Goal: Information Seeking & Learning: Learn about a topic

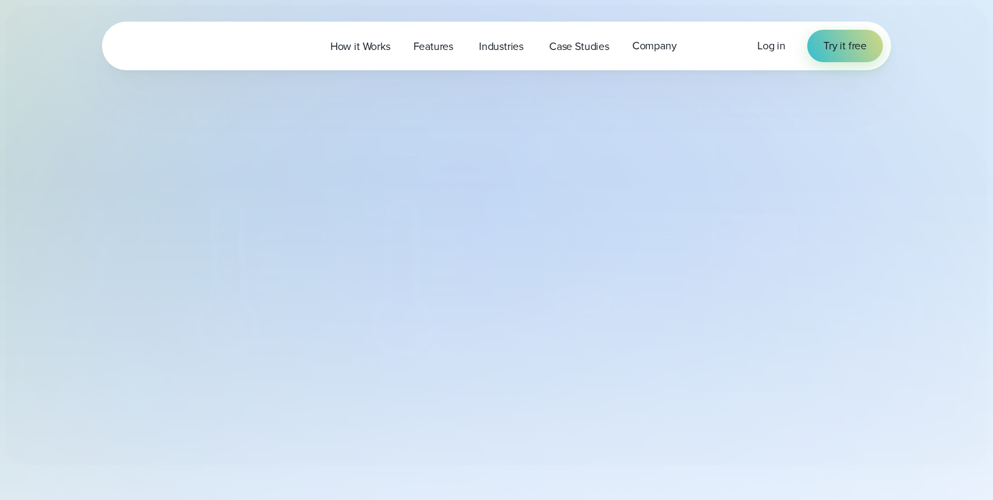
select select "***"
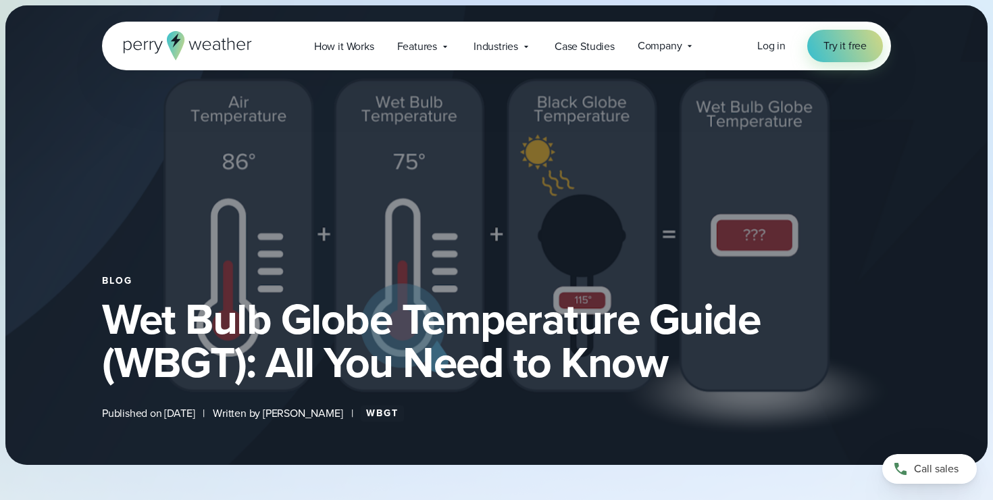
type input "*******"
click at [774, 47] on span "Log in" at bounding box center [771, 46] width 28 height 16
click at [780, 51] on span "Log in" at bounding box center [771, 46] width 28 height 16
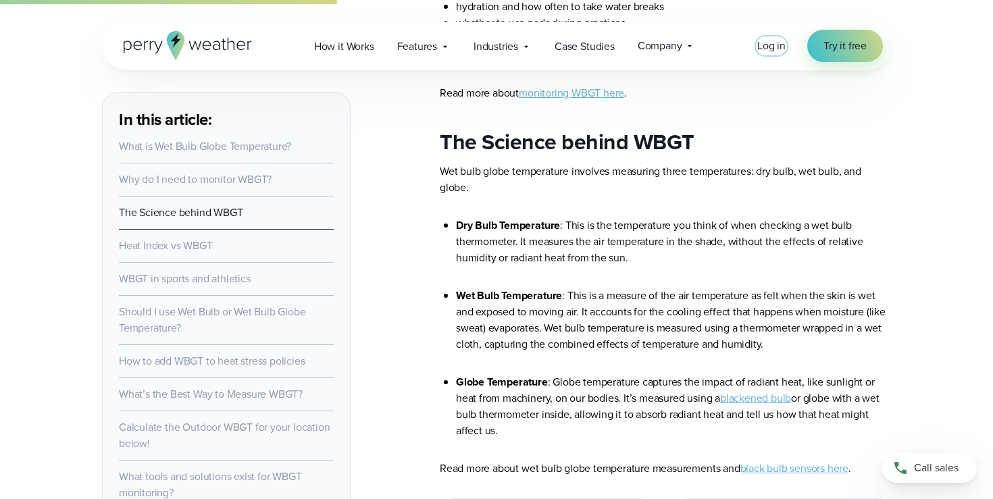
scroll to position [1836, 0]
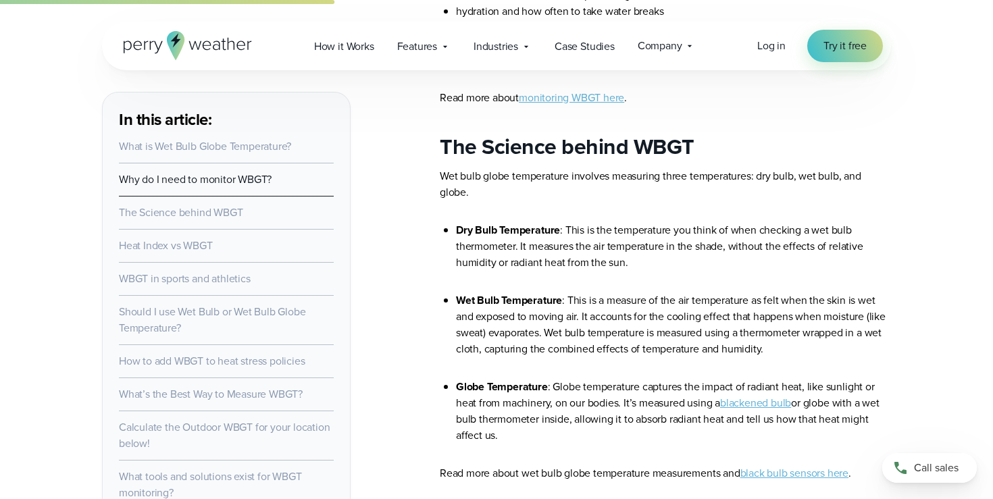
click at [163, 244] on link "Heat Index vs WBGT" at bounding box center [166, 246] width 94 height 16
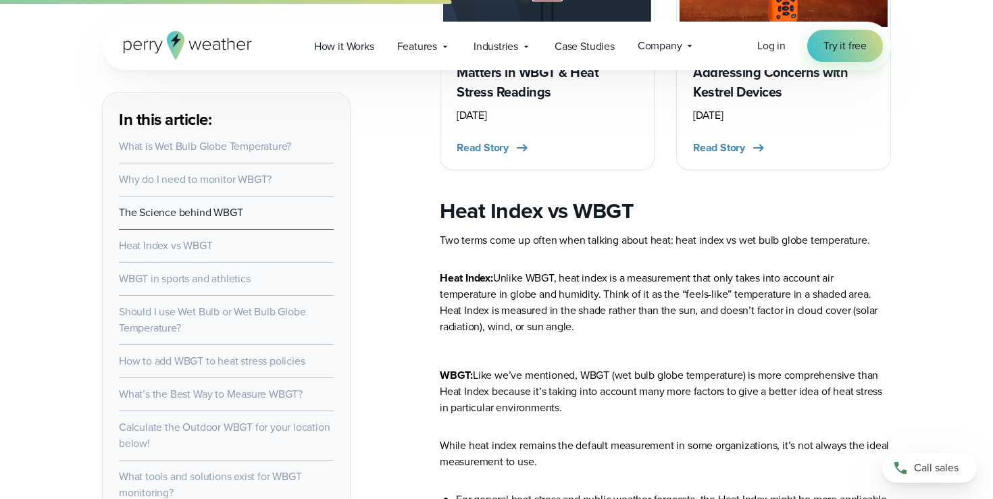
scroll to position [2437, 0]
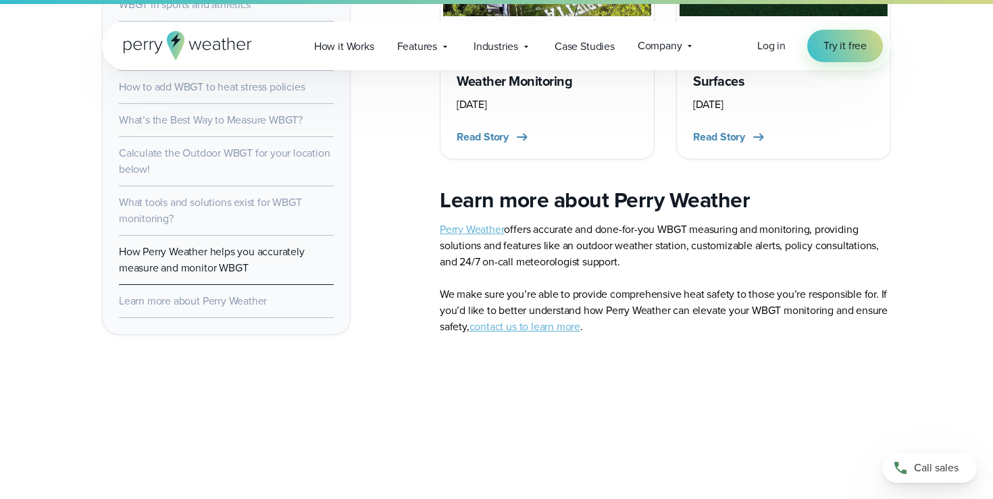
scroll to position [7582, 0]
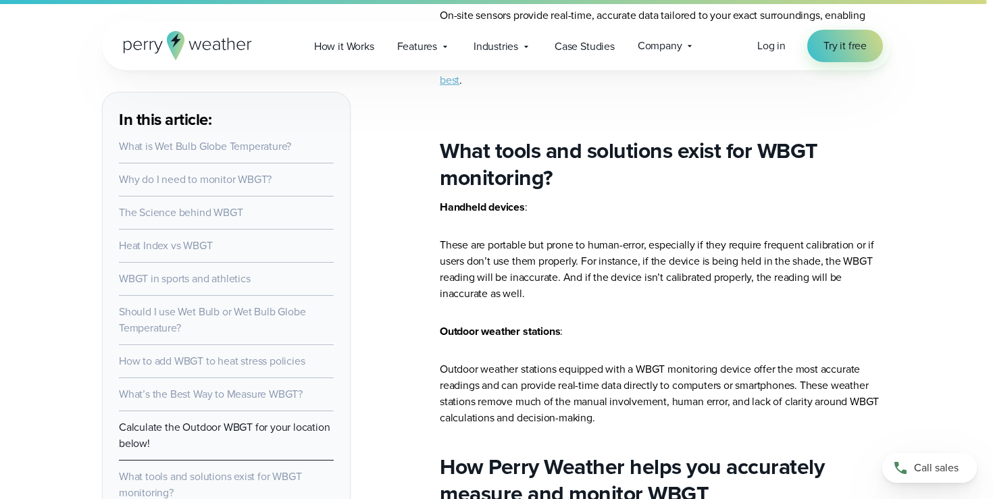
click at [214, 41] on icon at bounding box center [188, 45] width 128 height 29
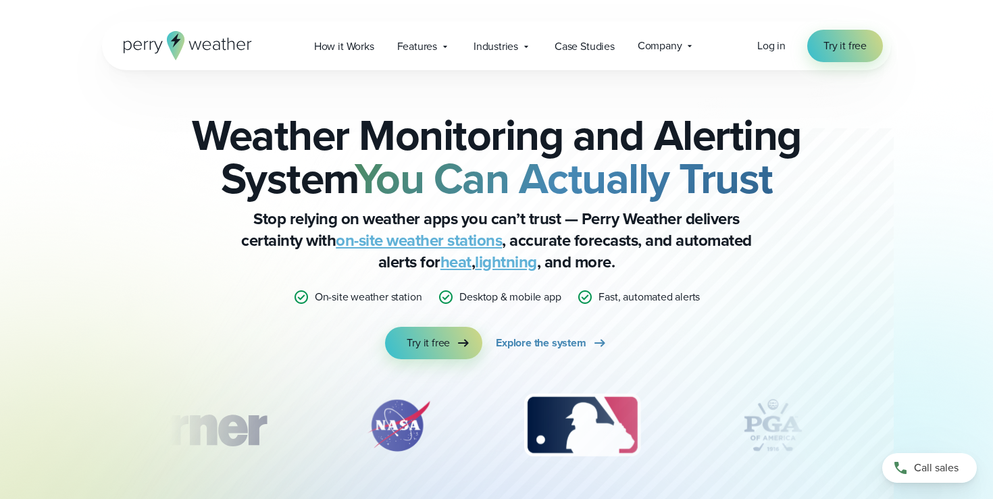
click at [211, 38] on icon at bounding box center [188, 45] width 128 height 29
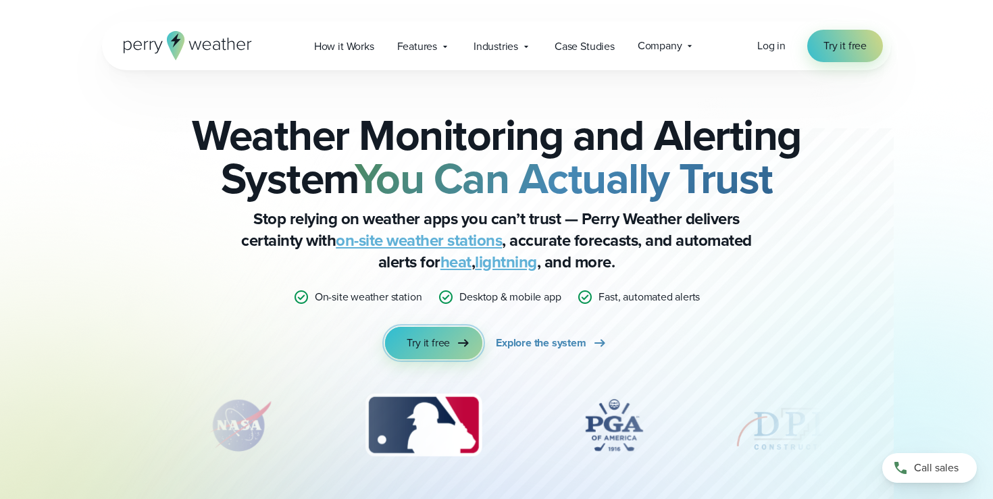
click at [429, 348] on span "Try it free" at bounding box center [428, 343] width 43 height 16
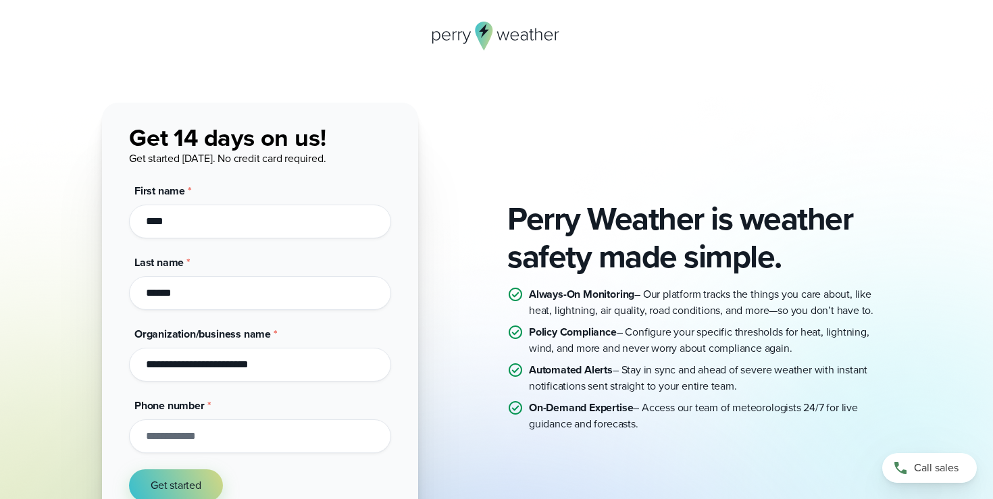
click at [462, 36] on icon at bounding box center [496, 36] width 128 height 29
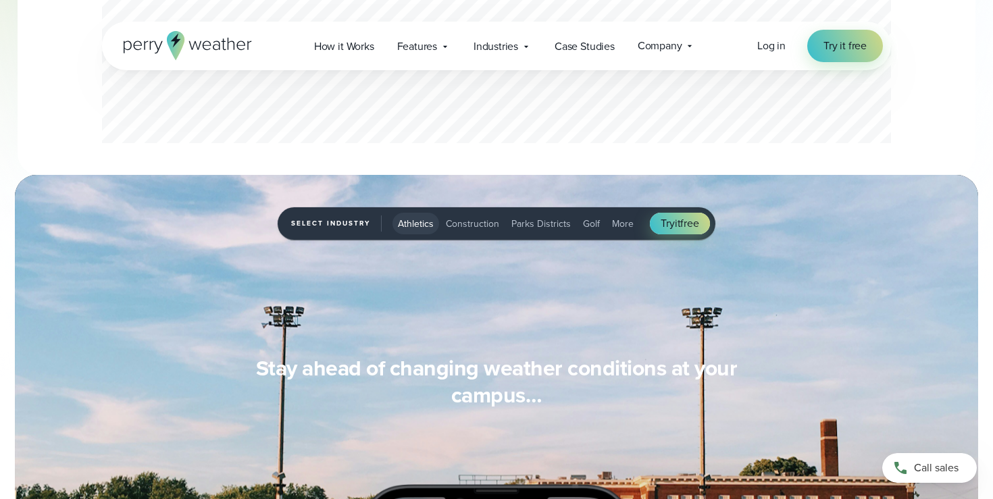
scroll to position [950, 0]
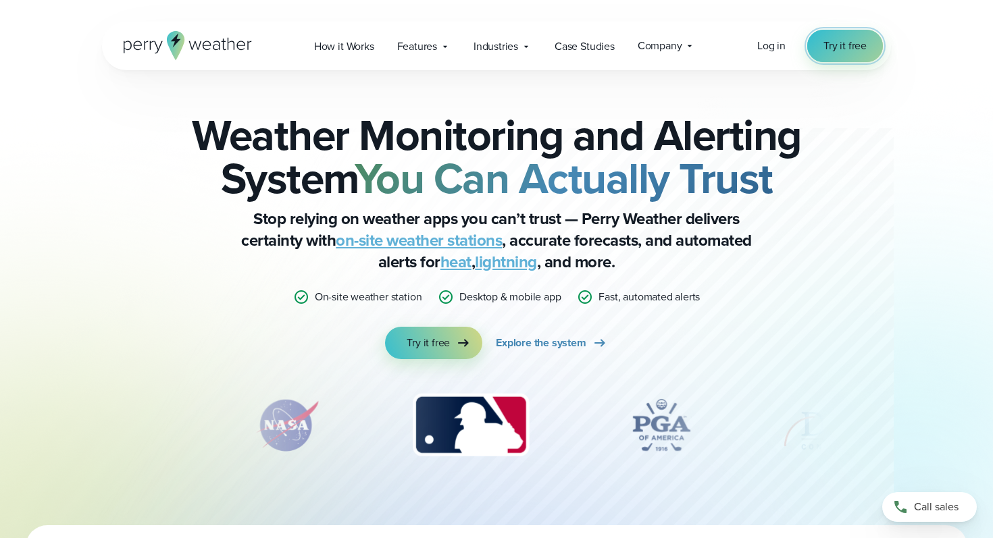
click at [831, 50] on span "Try it free" at bounding box center [844, 46] width 43 height 16
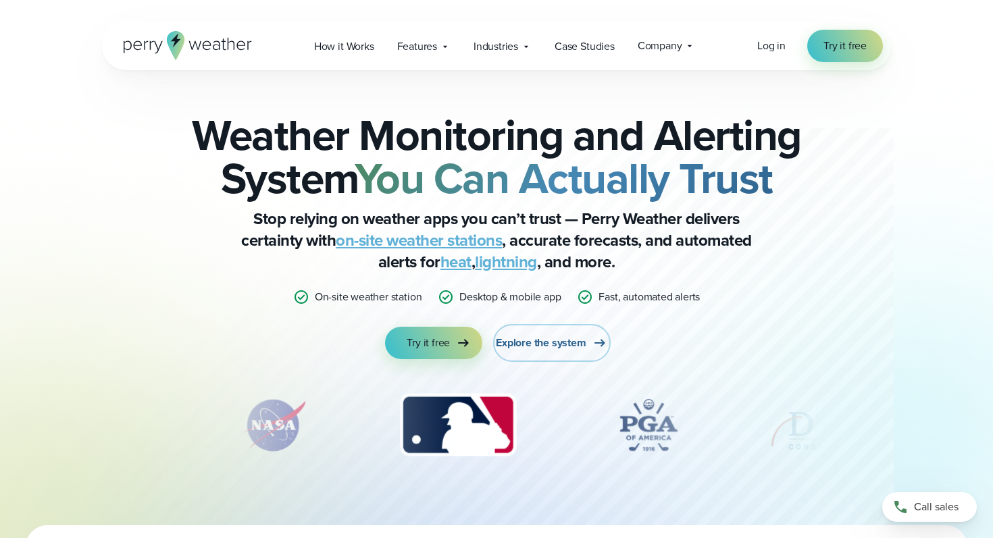
click at [540, 348] on span "Explore the system" at bounding box center [541, 343] width 90 height 16
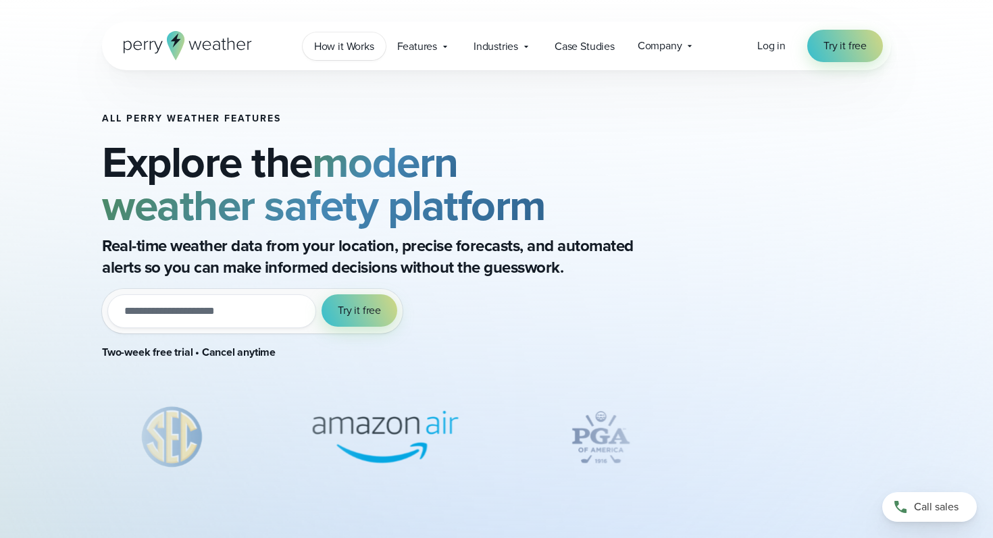
click at [348, 43] on span "How it Works" at bounding box center [344, 46] width 60 height 16
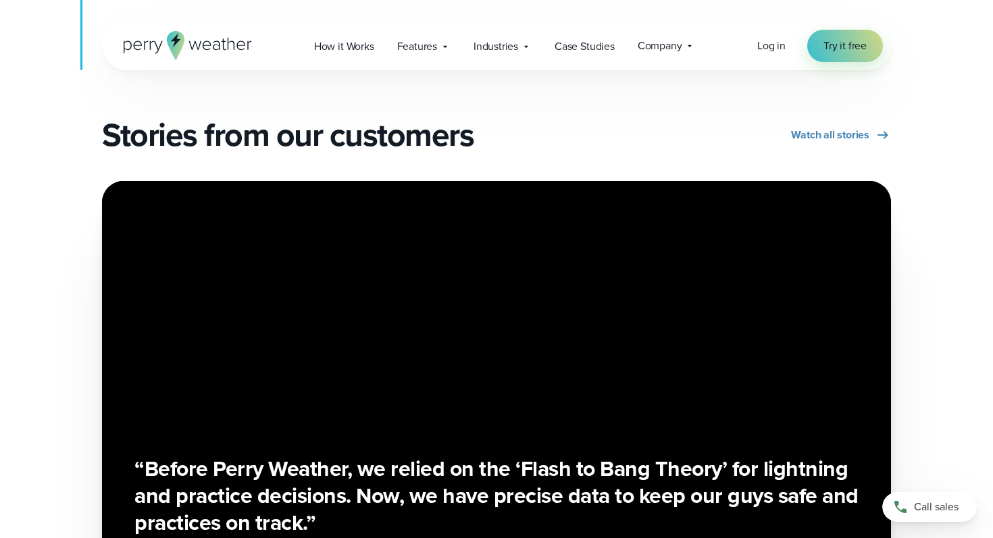
scroll to position [2283, 0]
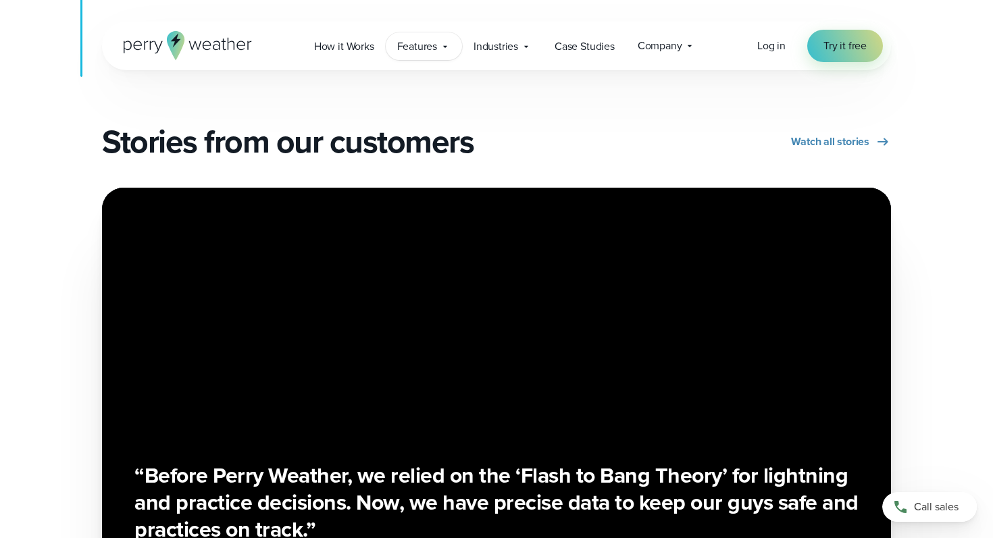
click at [402, 57] on div "Features Explore All Features Explore Perry Weather's on-site weather hardware …" at bounding box center [424, 46] width 76 height 28
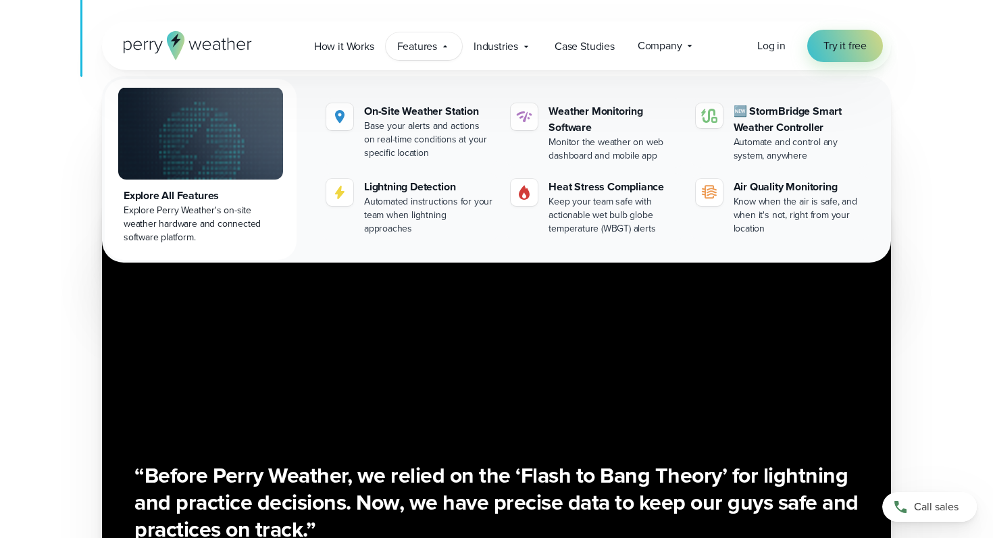
click at [231, 41] on icon at bounding box center [231, 44] width 7 height 12
